Goal: Information Seeking & Learning: Learn about a topic

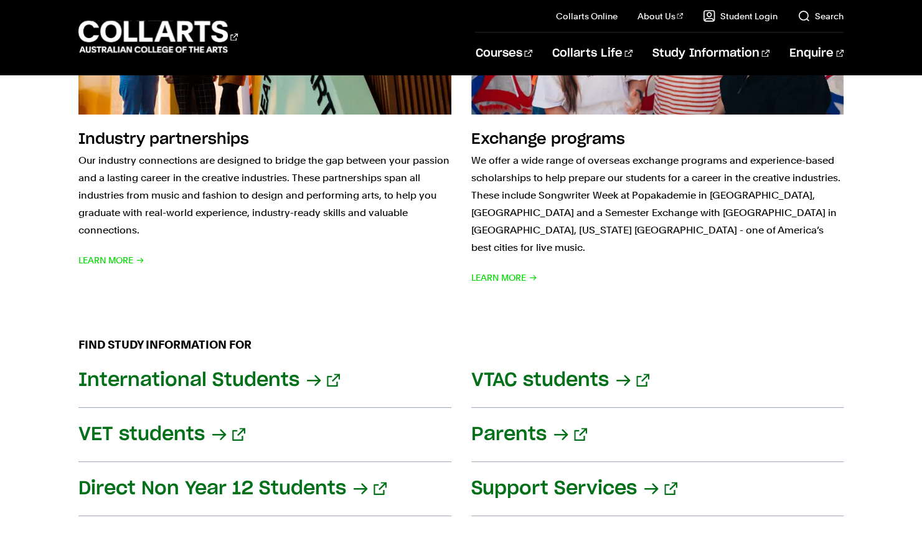
scroll to position [1610, 0]
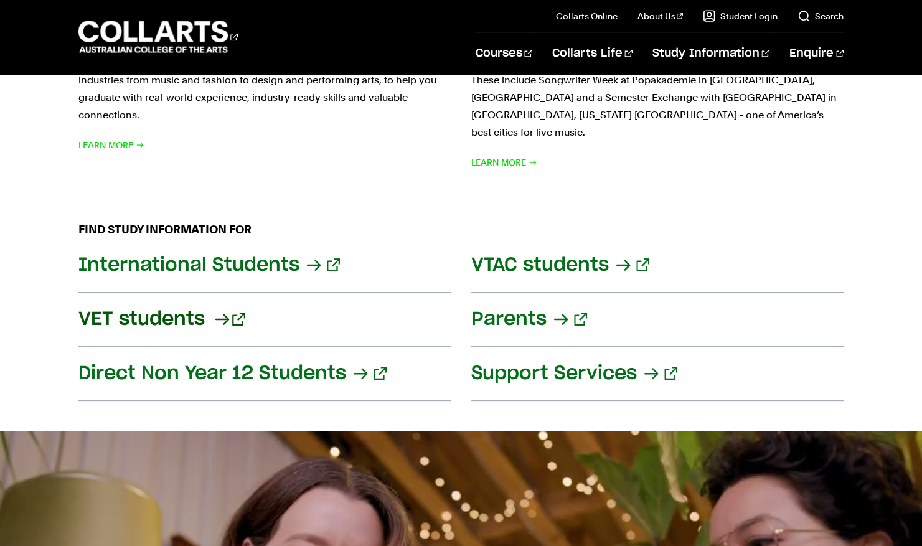
click at [191, 301] on link "VET students" at bounding box center [264, 320] width 373 height 54
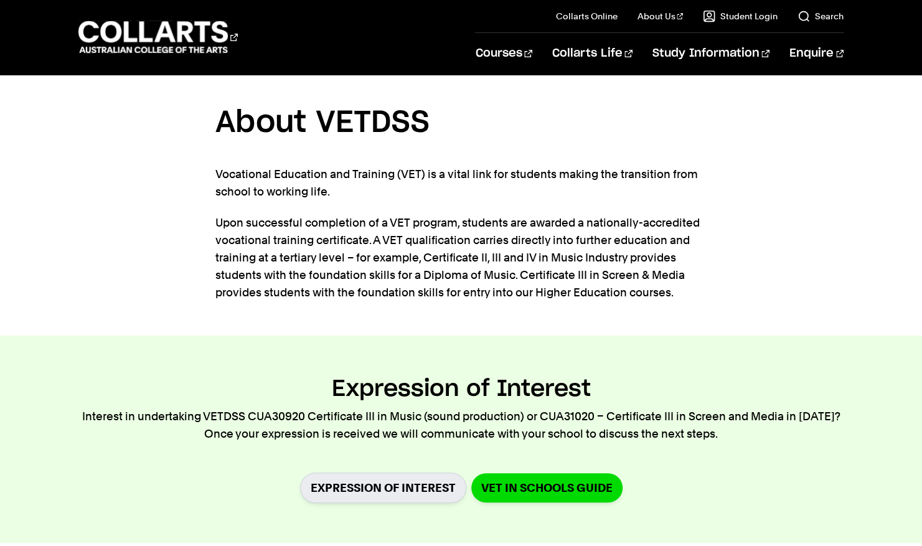
scroll to position [267, 0]
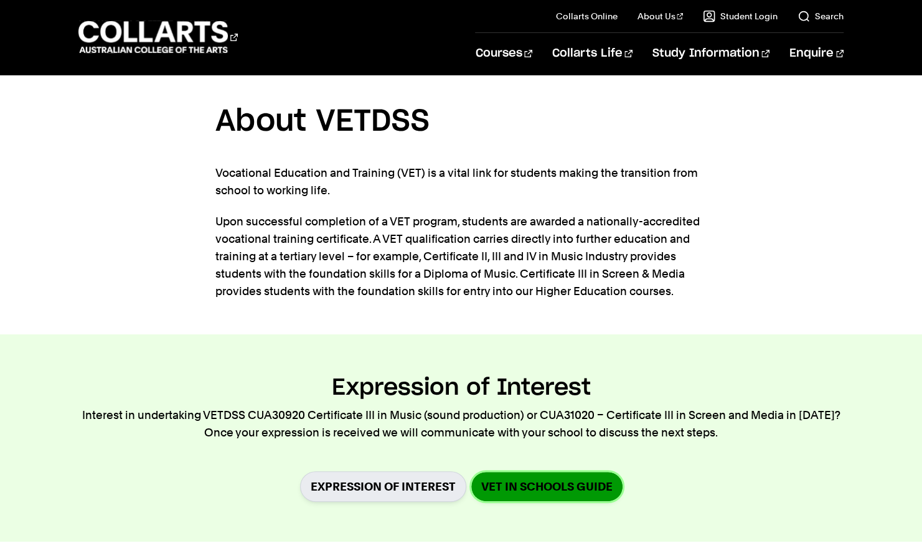
click at [483, 483] on link "VET in Schools Guide" at bounding box center [546, 486] width 151 height 29
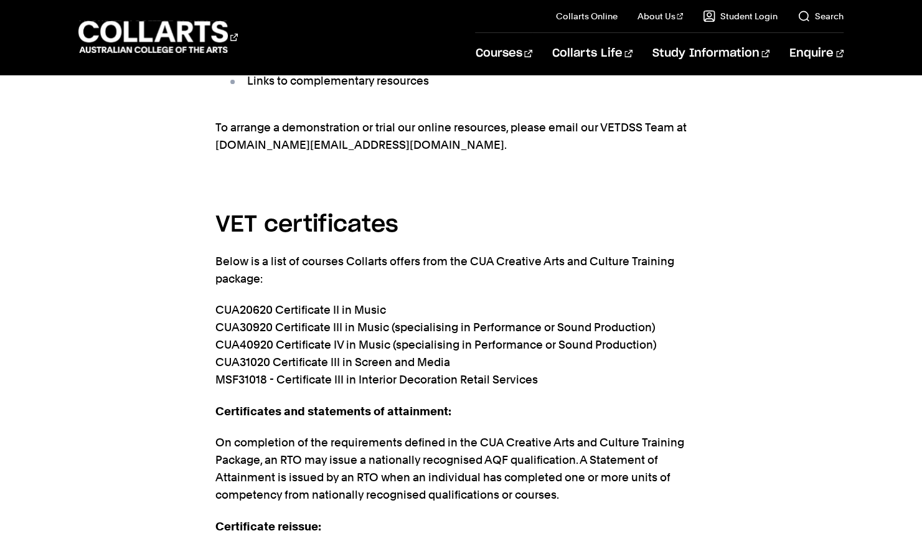
scroll to position [2569, 0]
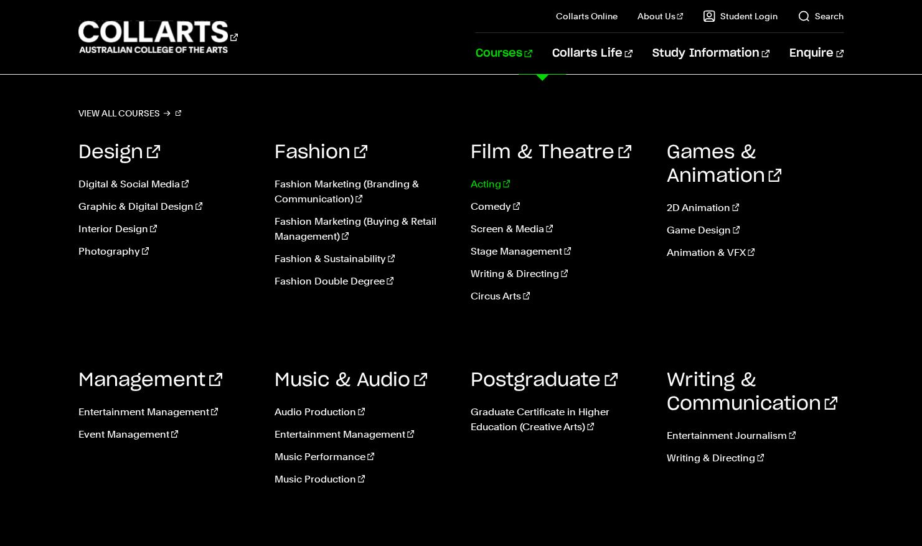
click at [492, 182] on link "Acting" at bounding box center [559, 184] width 177 height 15
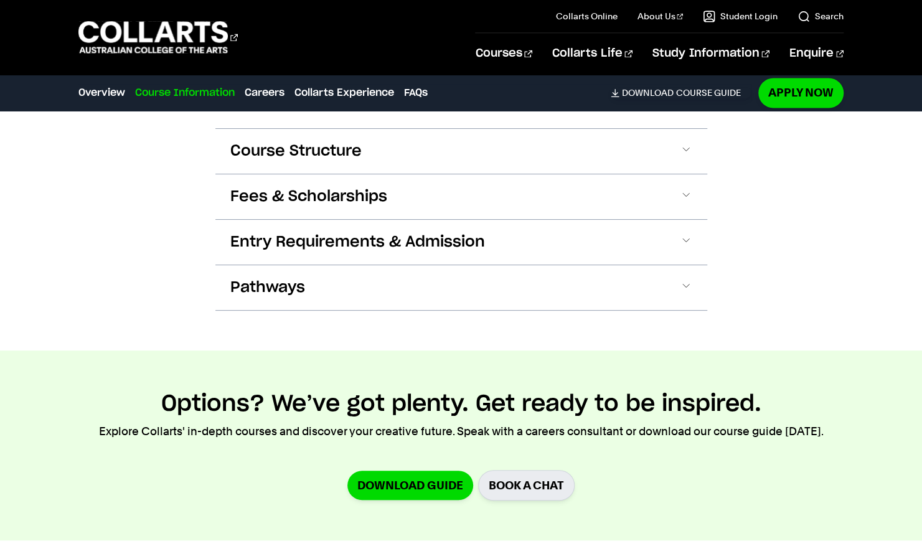
scroll to position [1250, 0]
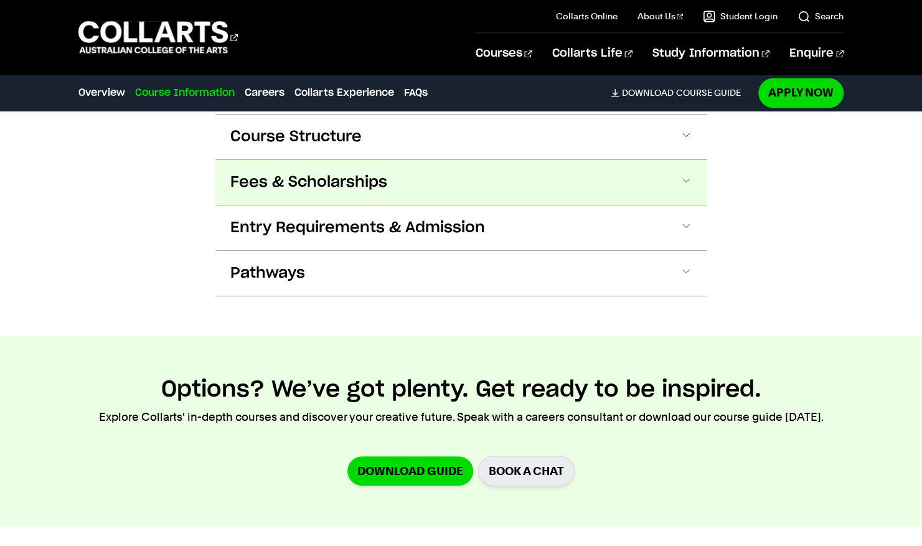
click at [337, 166] on button "Fees & Scholarships" at bounding box center [461, 182] width 492 height 45
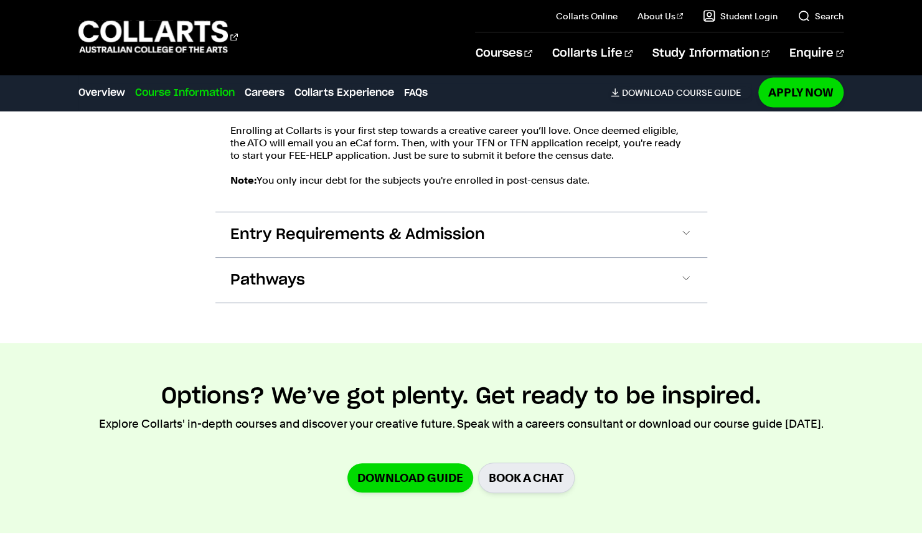
scroll to position [1574, 0]
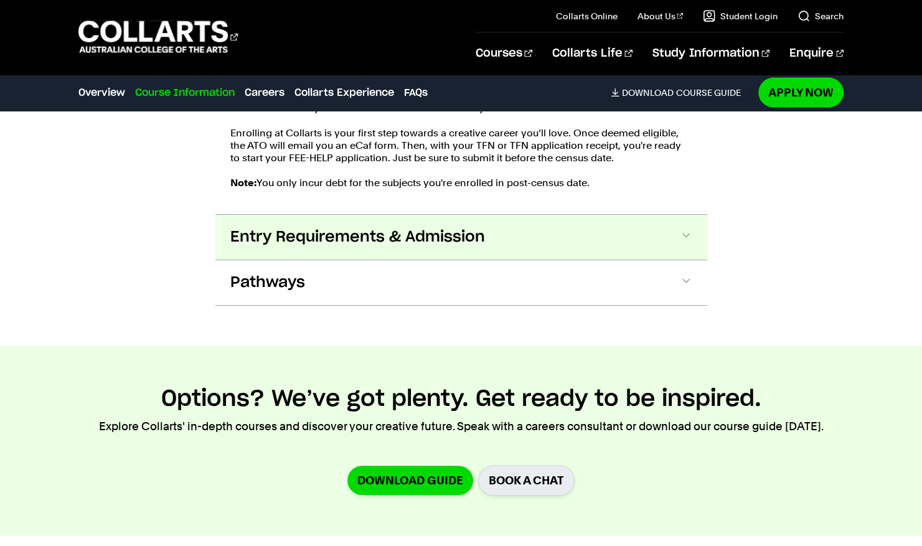
click at [324, 237] on span "Entry Requirements & Admission" at bounding box center [357, 237] width 255 height 20
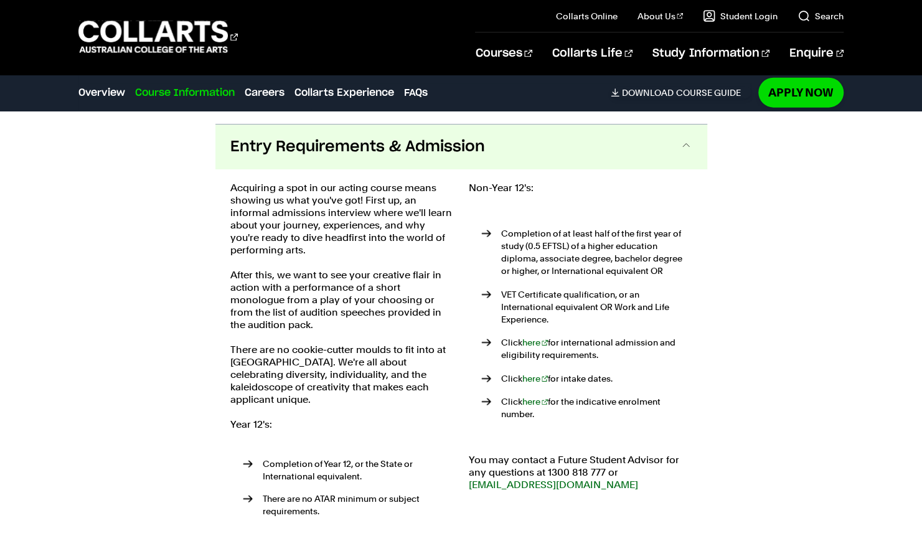
scroll to position [1675, 0]
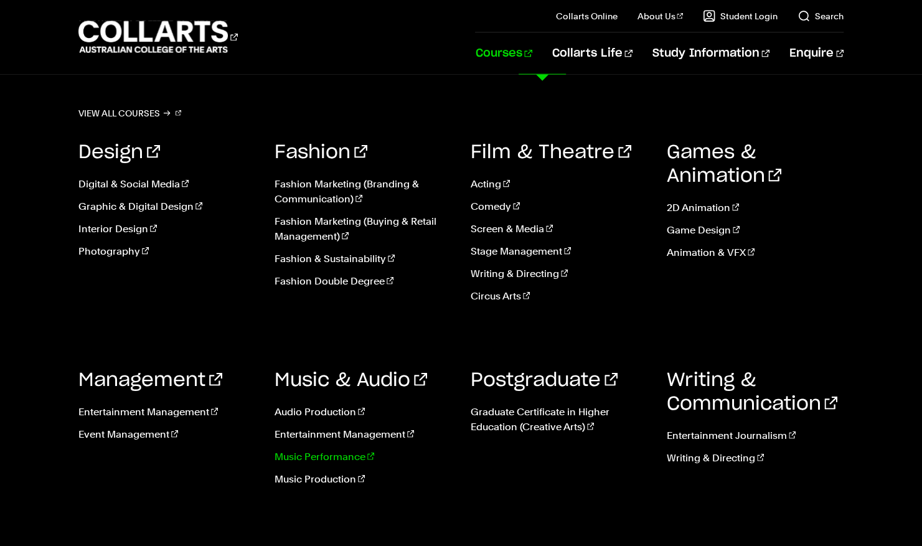
click at [334, 452] on link "Music Performance" at bounding box center [363, 457] width 177 height 15
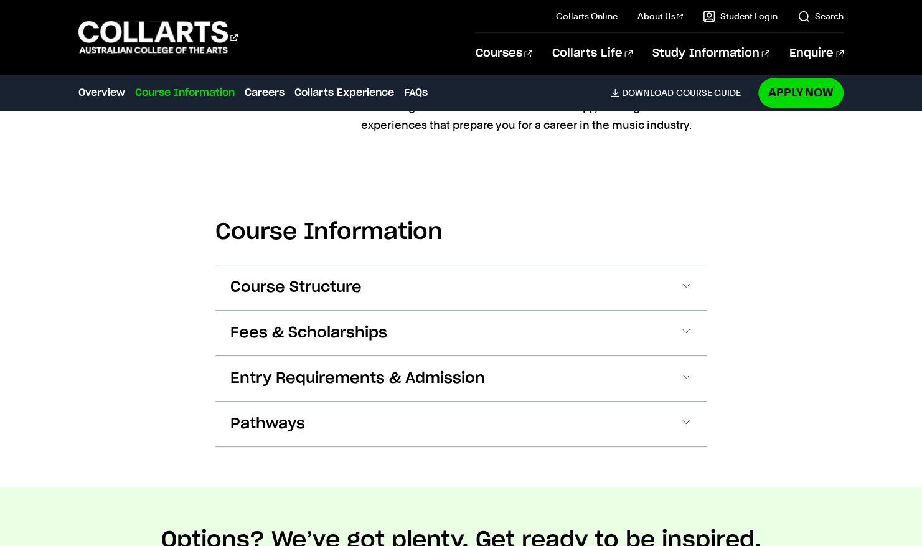
scroll to position [1081, 0]
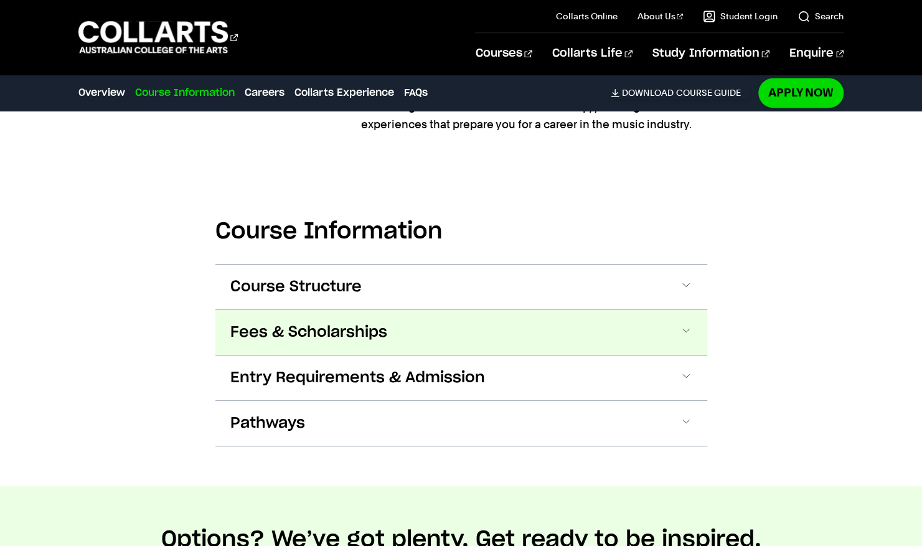
click at [315, 331] on span "Fees & Scholarships" at bounding box center [308, 333] width 157 height 20
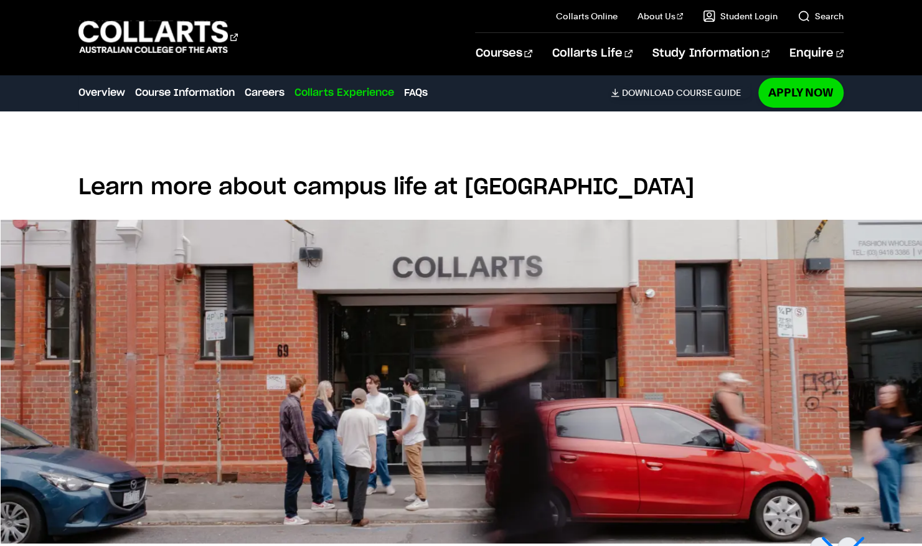
scroll to position [2520, 0]
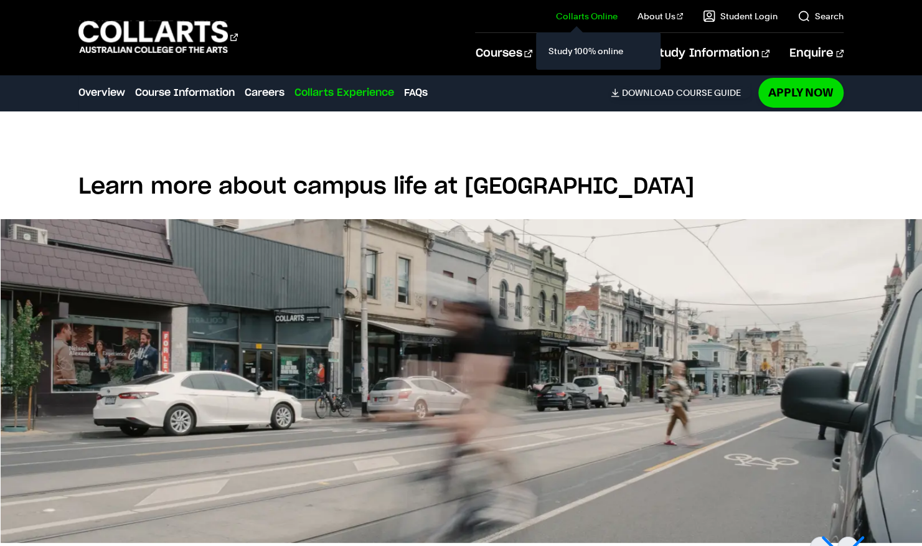
click at [591, 12] on link "Collarts Online" at bounding box center [587, 16] width 62 height 12
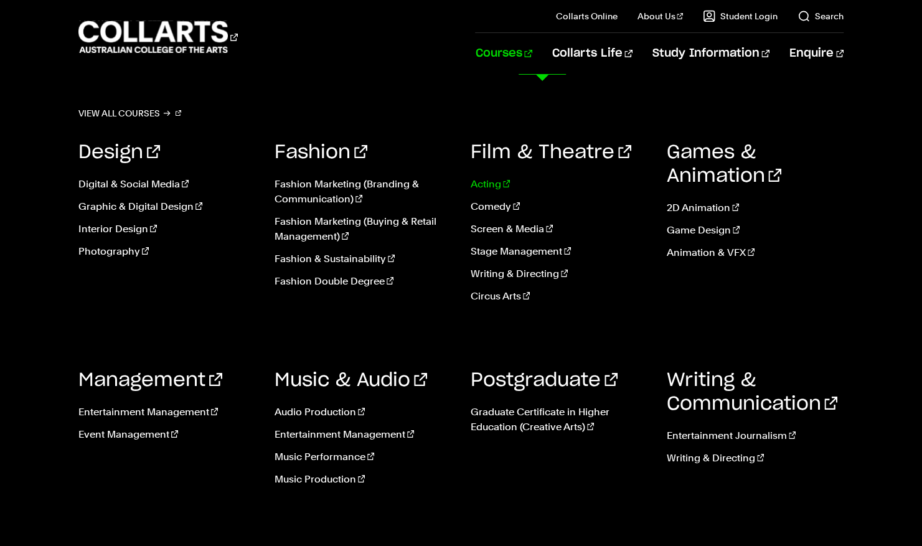
click at [478, 182] on link "Acting" at bounding box center [559, 184] width 177 height 15
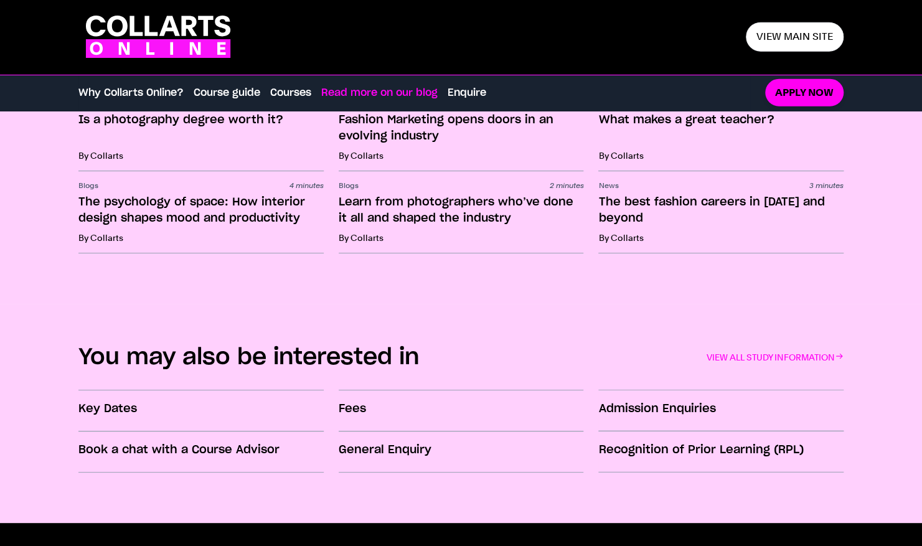
scroll to position [1833, 0]
